Goal: Task Accomplishment & Management: Use online tool/utility

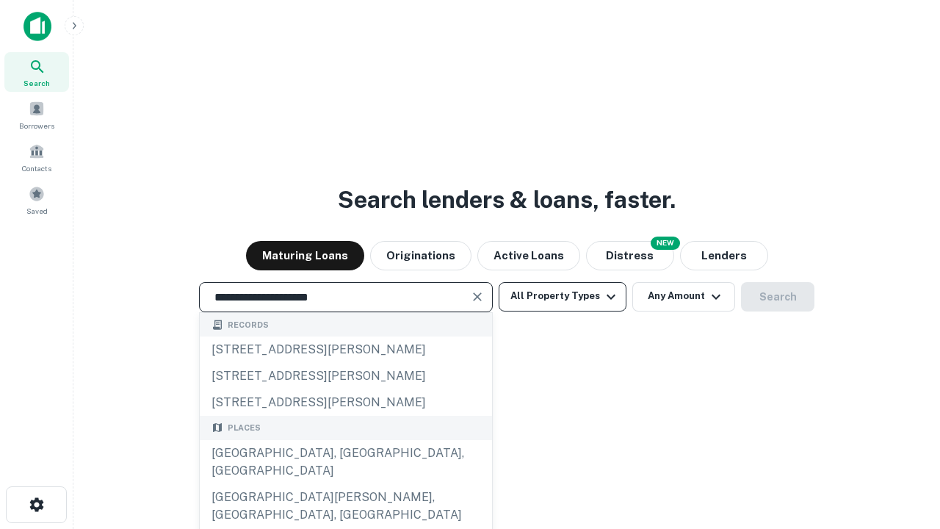
click at [345, 484] on div "[GEOGRAPHIC_DATA], [GEOGRAPHIC_DATA], [GEOGRAPHIC_DATA]" at bounding box center [346, 462] width 292 height 44
type input "**********"
click at [563, 296] on button "All Property Types" at bounding box center [563, 296] width 128 height 29
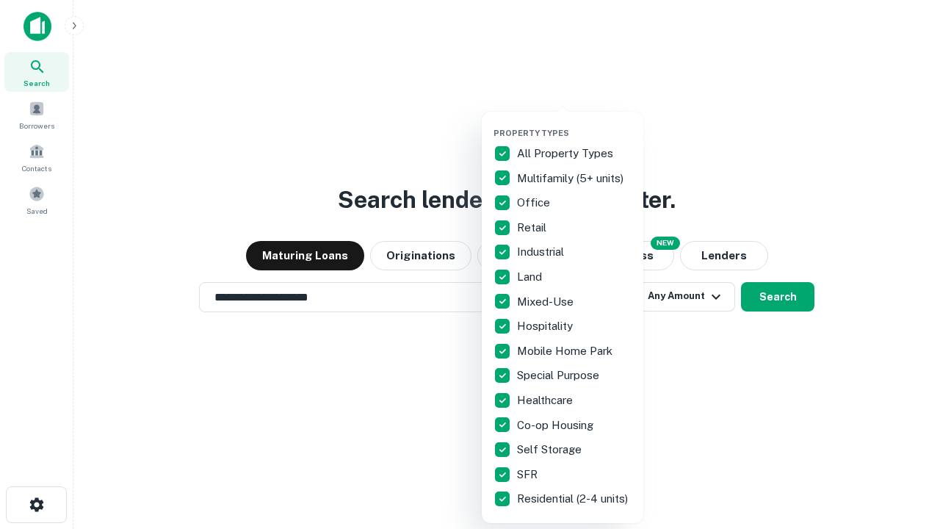
click at [574, 123] on button "button" at bounding box center [575, 123] width 162 height 1
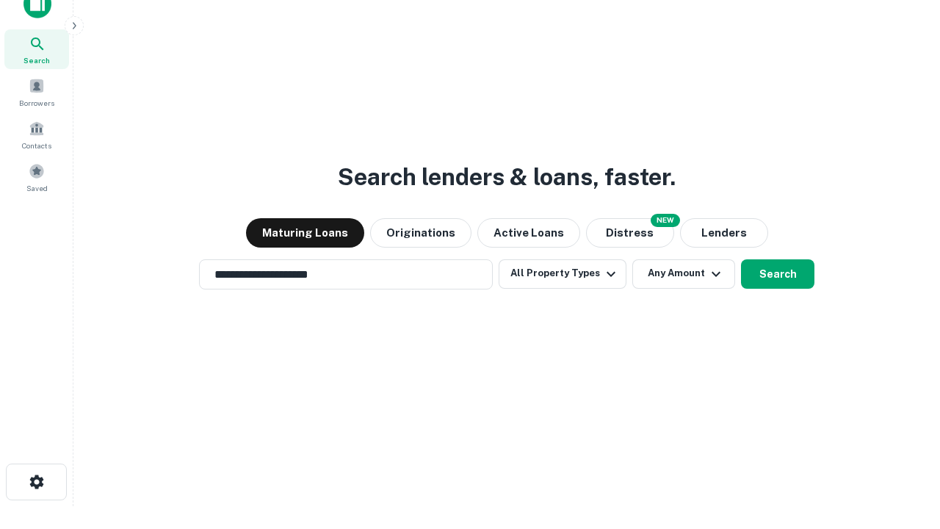
scroll to position [9, 177]
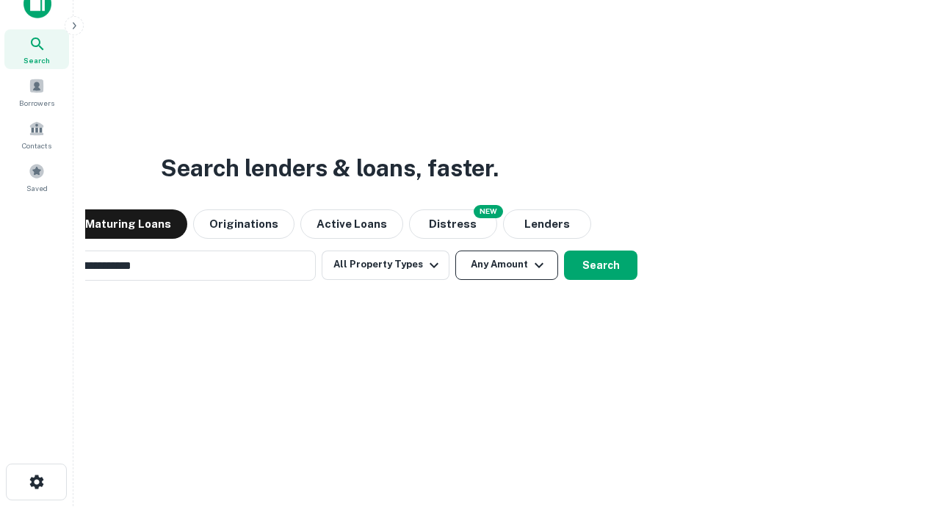
click at [455, 250] on button "Any Amount" at bounding box center [506, 264] width 103 height 29
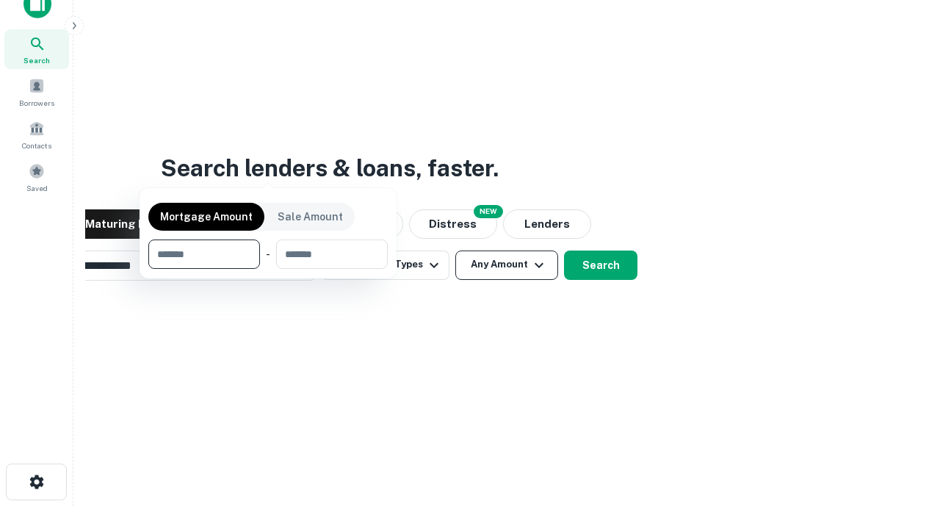
scroll to position [24, 0]
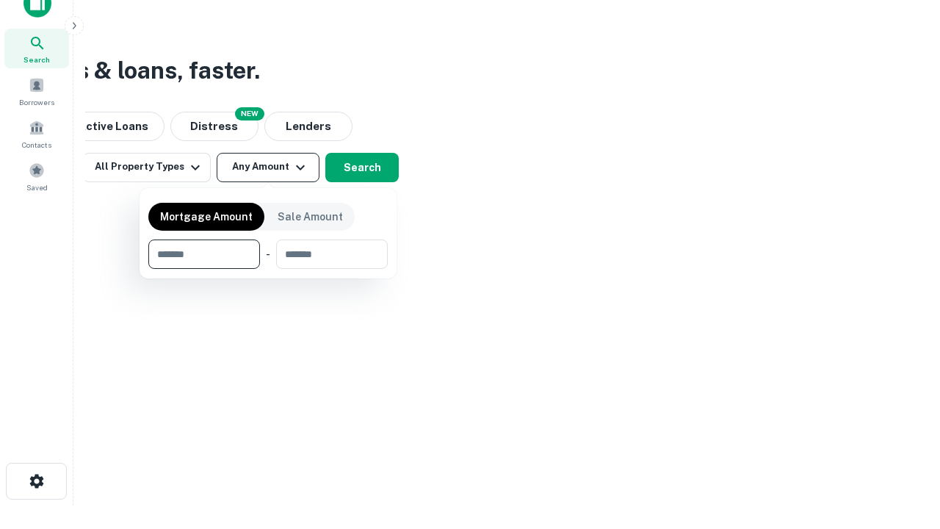
type input "*******"
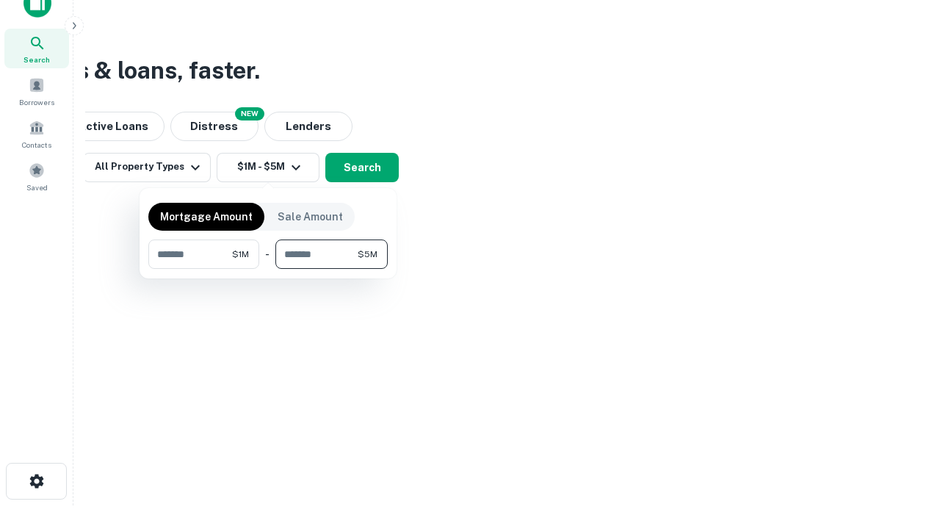
type input "*******"
click at [268, 269] on button "button" at bounding box center [267, 269] width 239 height 1
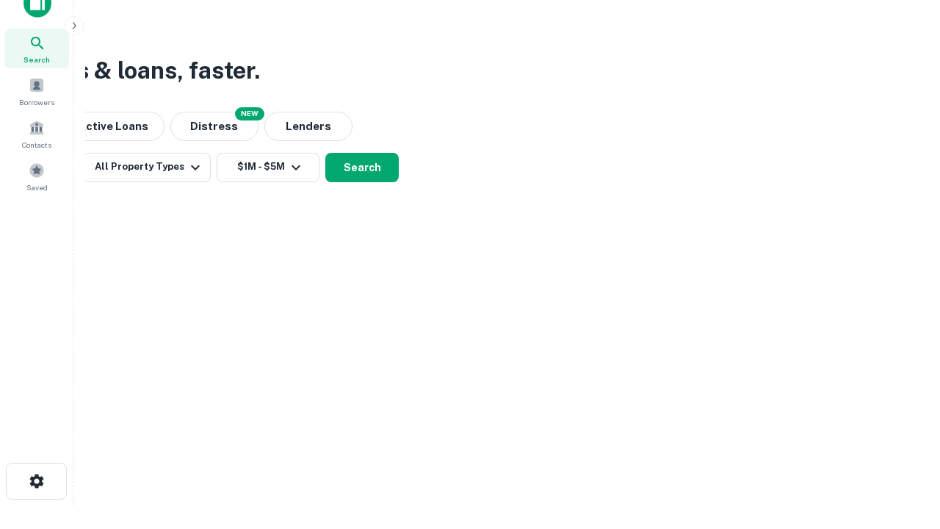
scroll to position [9, 271]
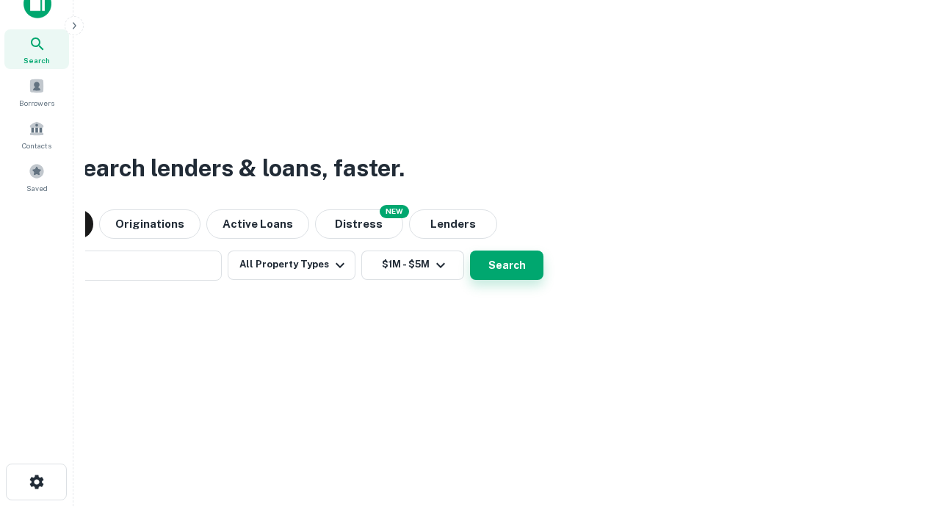
click at [470, 250] on button "Search" at bounding box center [506, 264] width 73 height 29
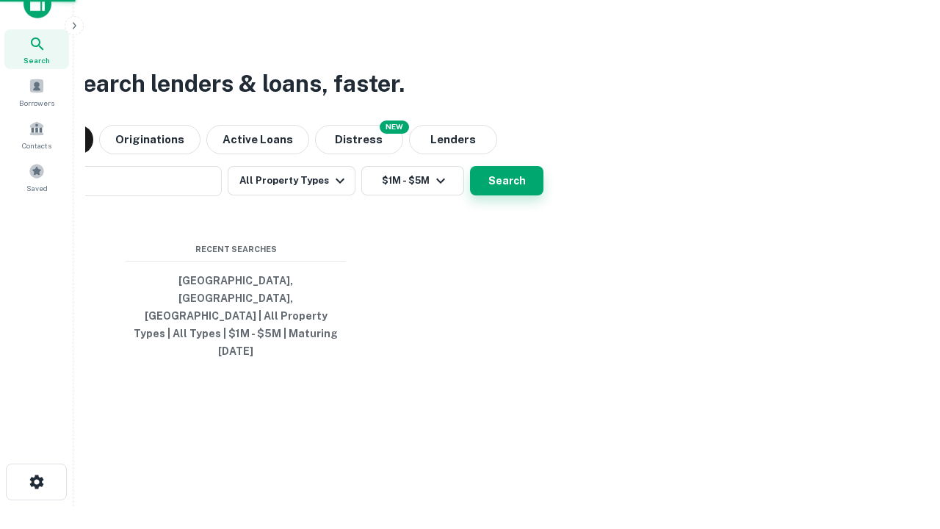
scroll to position [39, 416]
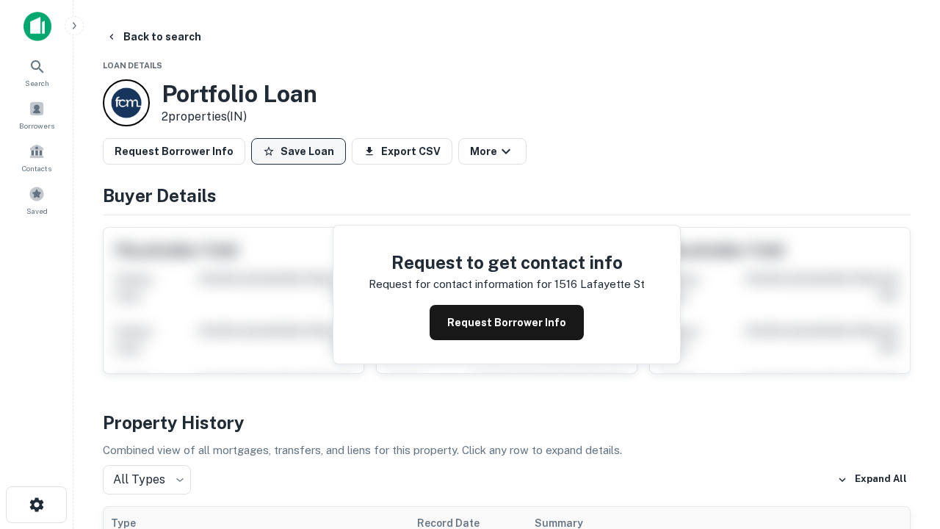
click at [298, 151] on button "Save Loan" at bounding box center [298, 151] width 95 height 26
click at [302, 151] on button "Loan Saved" at bounding box center [301, 151] width 101 height 26
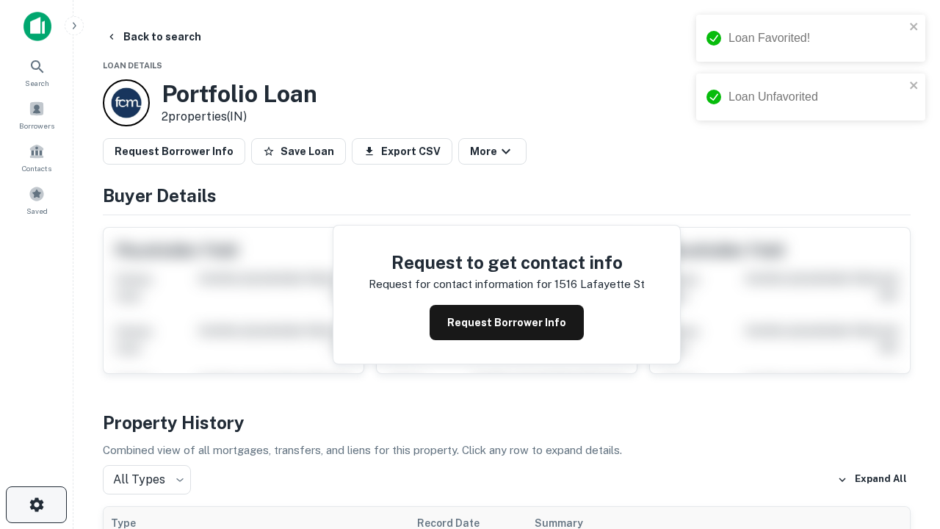
click at [36, 505] on icon "button" at bounding box center [37, 505] width 18 height 18
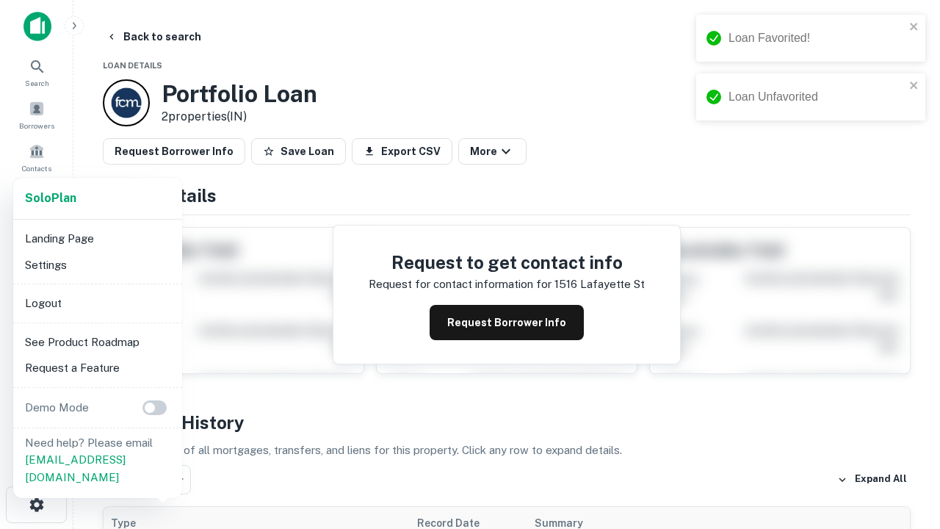
click at [97, 303] on li "Logout" at bounding box center [97, 303] width 157 height 26
